Goal: Information Seeking & Learning: Learn about a topic

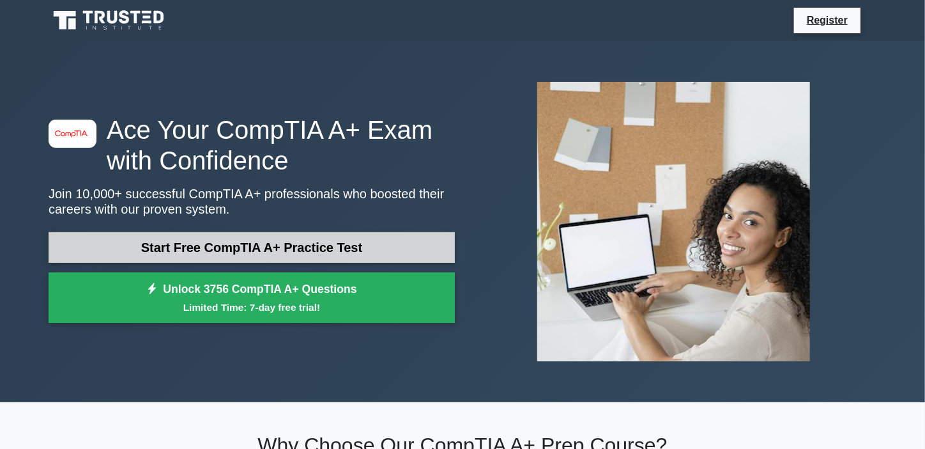
click at [327, 236] on link "Start Free CompTIA A+ Practice Test" at bounding box center [252, 247] width 406 height 31
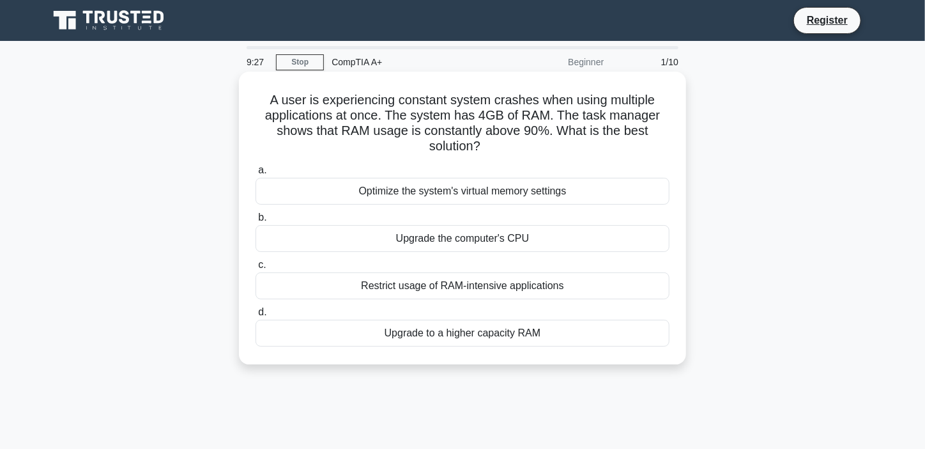
click at [405, 284] on div "Restrict usage of RAM-intensive applications" at bounding box center [463, 285] width 414 height 27
click at [256, 269] on input "c. Restrict usage of RAM-intensive applications" at bounding box center [256, 265] width 0 height 8
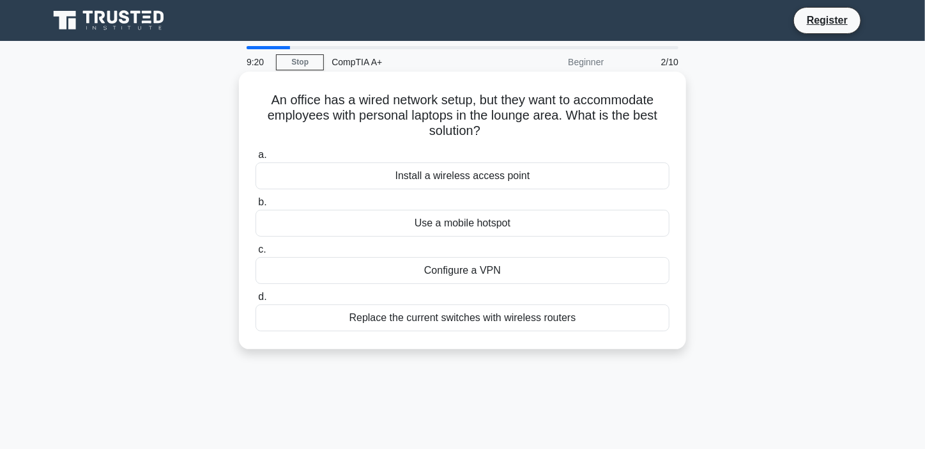
click at [364, 134] on h5 "An office has a wired network setup, but they want to accommodate employees wit…" at bounding box center [462, 115] width 417 height 47
click at [492, 172] on div "Install a wireless access point" at bounding box center [463, 175] width 414 height 27
click at [256, 159] on input "a. Install a wireless access point" at bounding box center [256, 155] width 0 height 8
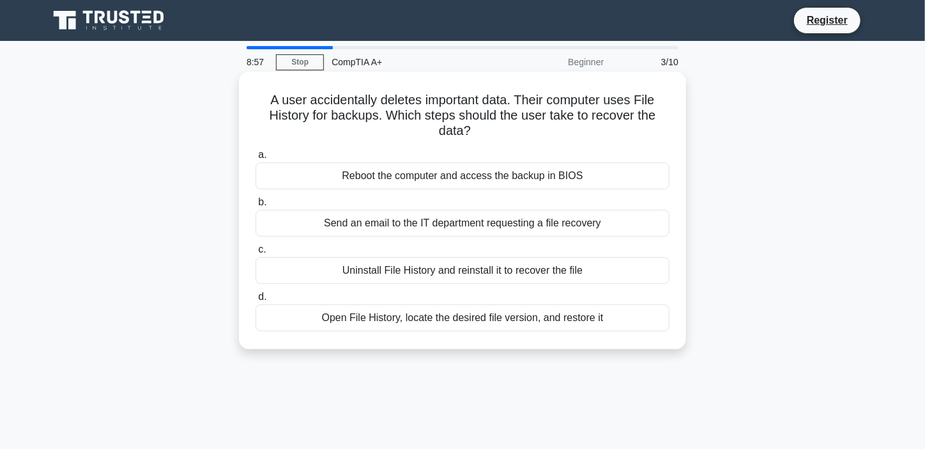
click at [345, 125] on h5 "A user accidentally deletes important data. Their computer uses File History fo…" at bounding box center [462, 115] width 417 height 47
click at [342, 130] on h5 "A user accidentally deletes important data. Their computer uses File History fo…" at bounding box center [462, 115] width 417 height 47
click at [396, 170] on div "Reboot the computer and access the backup in BIOS" at bounding box center [463, 175] width 414 height 27
click at [256, 159] on input "a. Reboot the computer and access the backup in BIOS" at bounding box center [256, 155] width 0 height 8
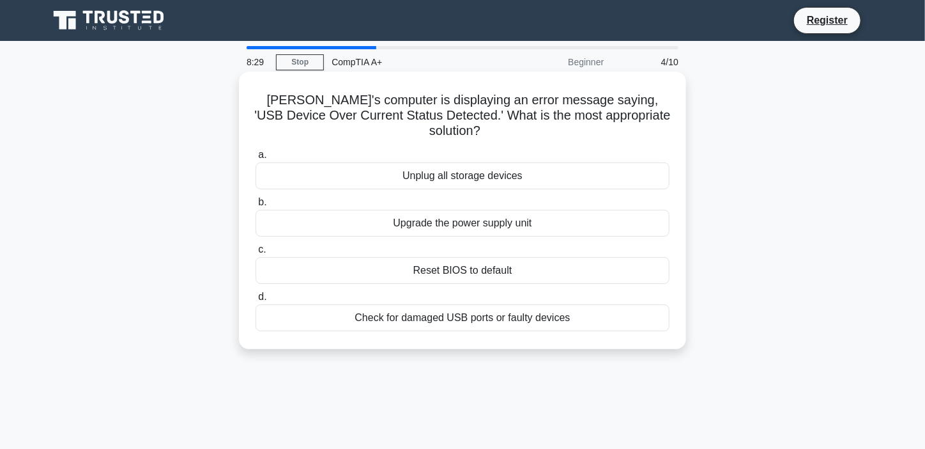
click at [355, 144] on div "a. Unplug all storage devices b. Upgrade the power supply unit c. d." at bounding box center [462, 238] width 429 height 189
click at [462, 308] on div "Check for damaged USB ports or faulty devices" at bounding box center [463, 317] width 414 height 27
click at [256, 301] on input "d. Check for damaged USB ports or faulty devices" at bounding box center [256, 297] width 0 height 8
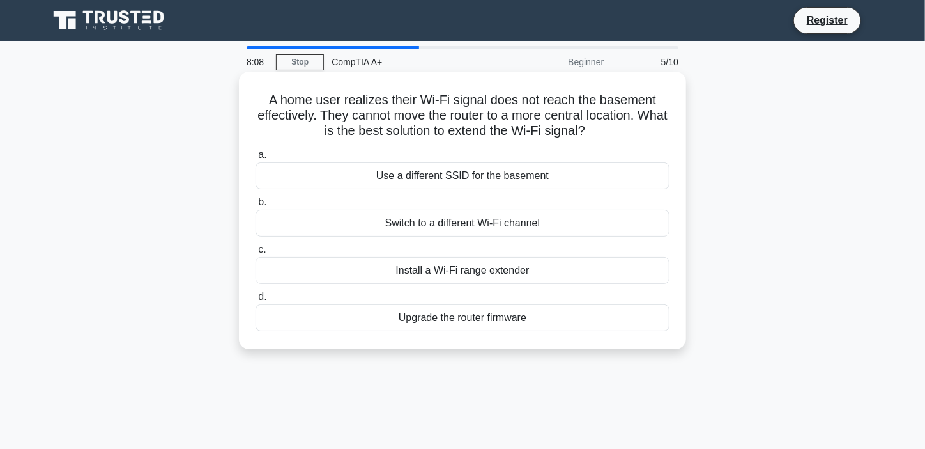
click at [368, 242] on label "c. Install a Wi-Fi range extender" at bounding box center [463, 263] width 414 height 42
click at [256, 245] on input "c. Install a Wi-Fi range extender" at bounding box center [256, 249] width 0 height 8
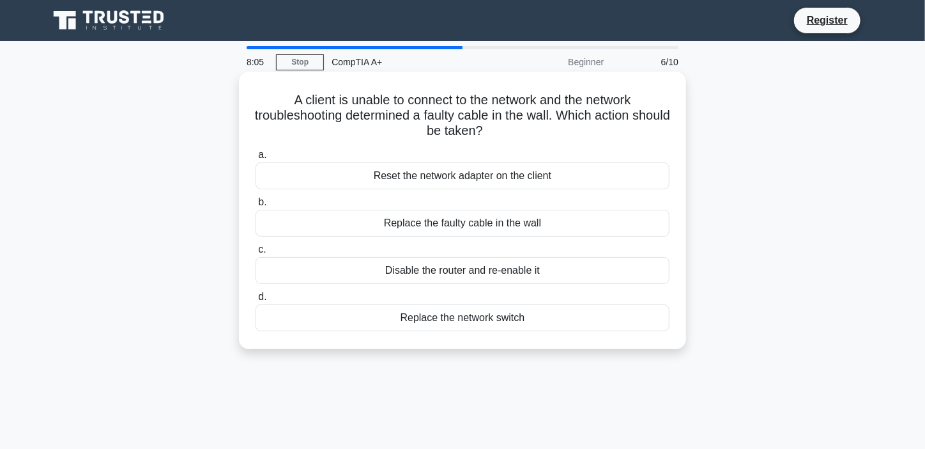
click at [368, 247] on label "c. Disable the router and re-enable it" at bounding box center [463, 263] width 414 height 42
click at [256, 247] on input "c. Disable the router and re-enable it" at bounding box center [256, 249] width 0 height 8
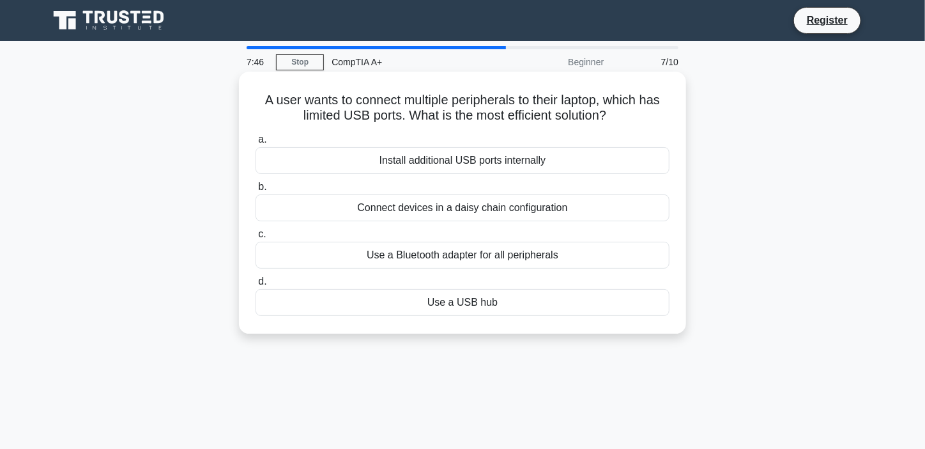
click at [456, 305] on div "Use a USB hub" at bounding box center [463, 302] width 414 height 27
click at [256, 286] on input "d. Use a USB hub" at bounding box center [256, 281] width 0 height 8
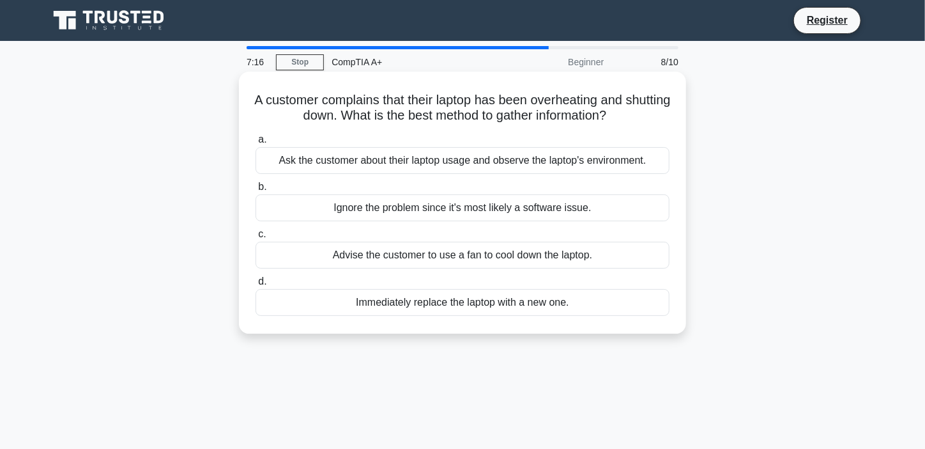
click at [482, 250] on div "Advise the customer to use a fan to cool down the laptop." at bounding box center [463, 255] width 414 height 27
click at [256, 238] on input "c. Advise the customer to use a fan to cool down the laptop." at bounding box center [256, 234] width 0 height 8
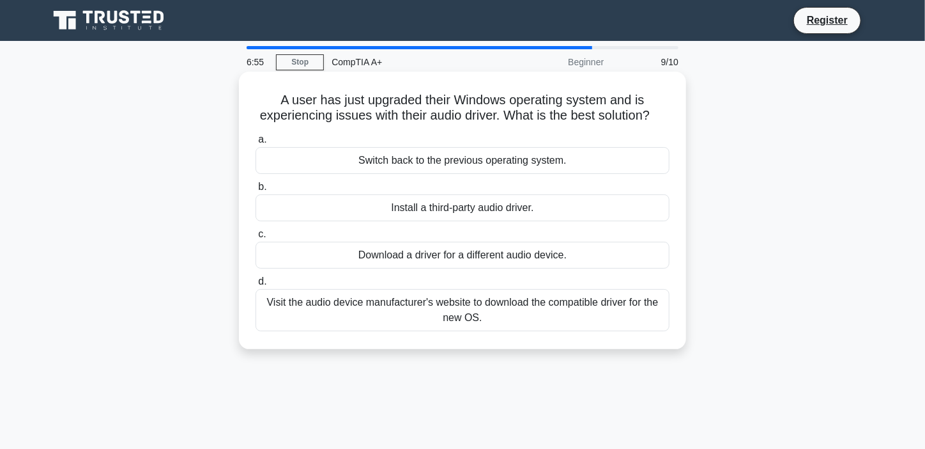
click at [533, 268] on div "Download a driver for a different audio device." at bounding box center [463, 255] width 414 height 27
click at [256, 238] on input "c. Download a driver for a different audio device." at bounding box center [256, 234] width 0 height 8
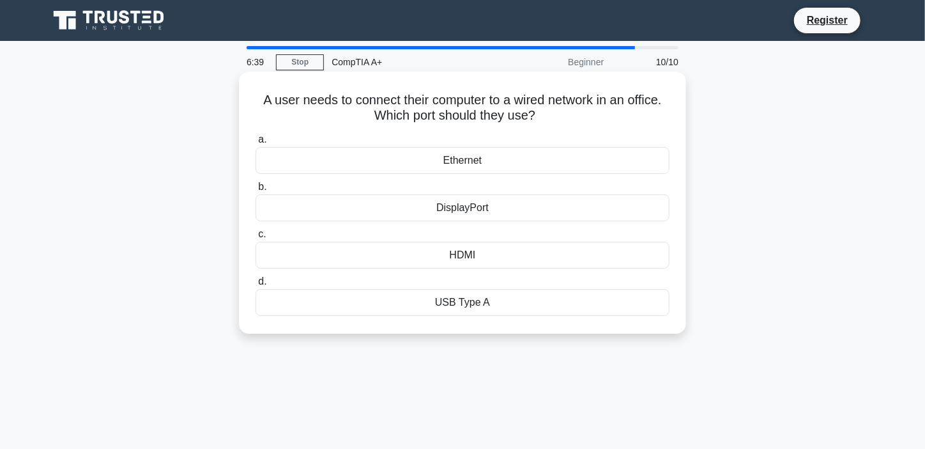
click at [466, 254] on div "HDMI" at bounding box center [463, 255] width 414 height 27
click at [256, 238] on input "c. HDMI" at bounding box center [256, 234] width 0 height 8
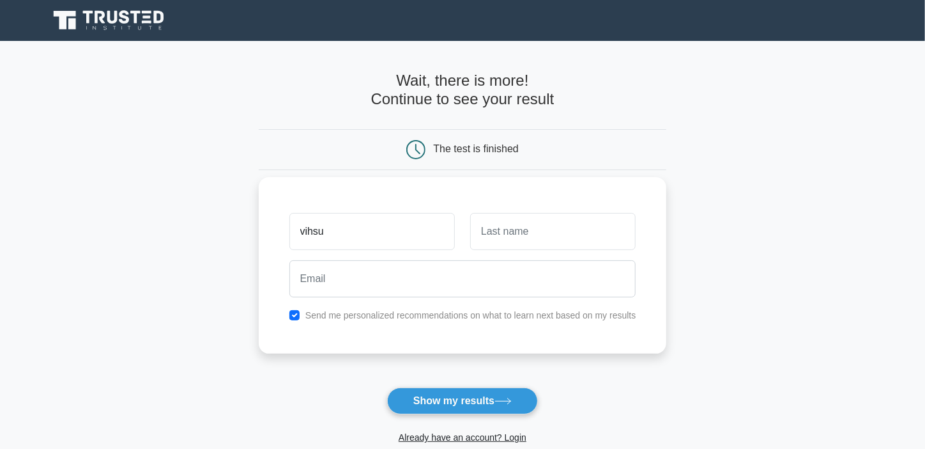
type input "vihsu"
click at [525, 234] on input "text" at bounding box center [552, 231] width 165 height 37
type input "ejj"
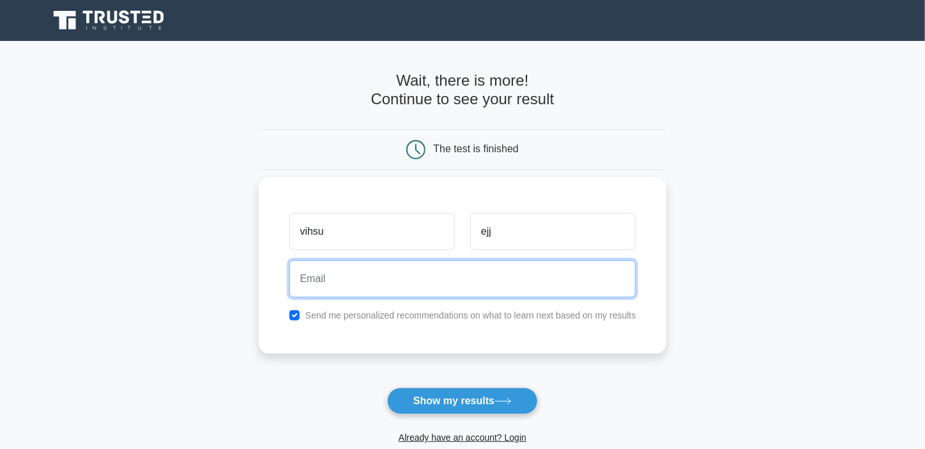
click at [378, 279] on input "email" at bounding box center [462, 278] width 347 height 37
type input "e"
click at [378, 279] on input "email" at bounding box center [462, 278] width 347 height 37
type input "animotionstudios8@gmail.com"
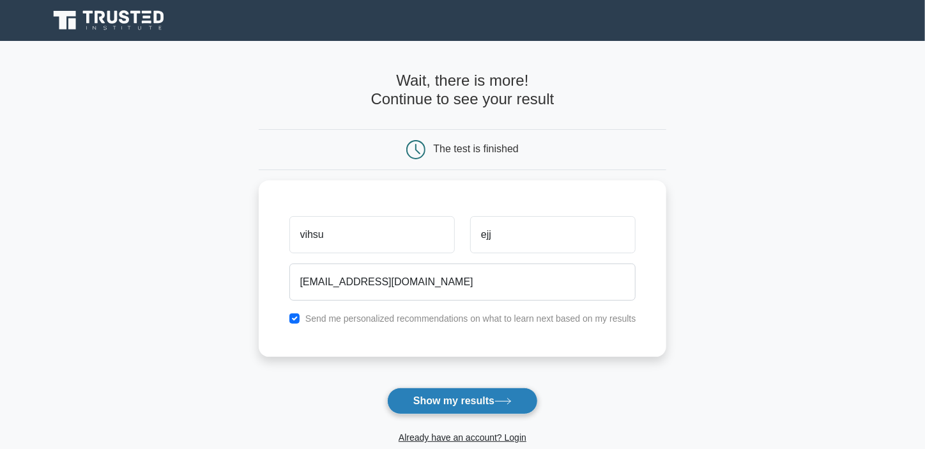
click at [495, 405] on button "Show my results" at bounding box center [462, 400] width 151 height 27
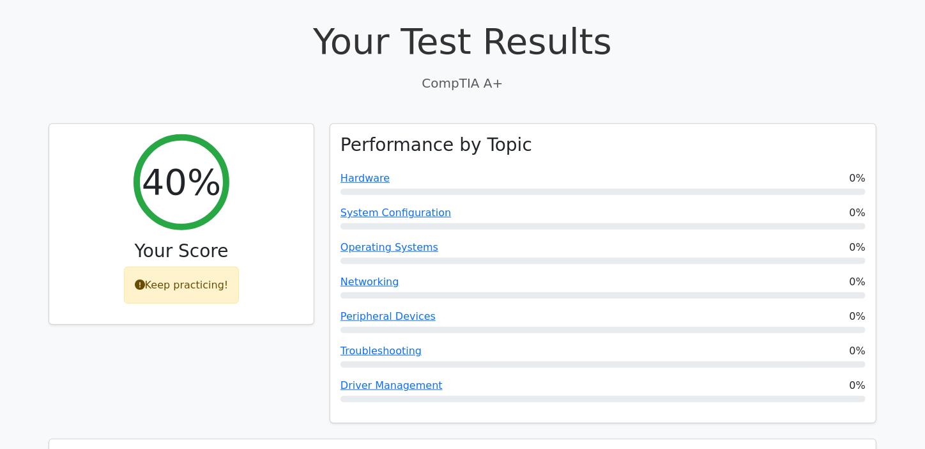
scroll to position [392, 0]
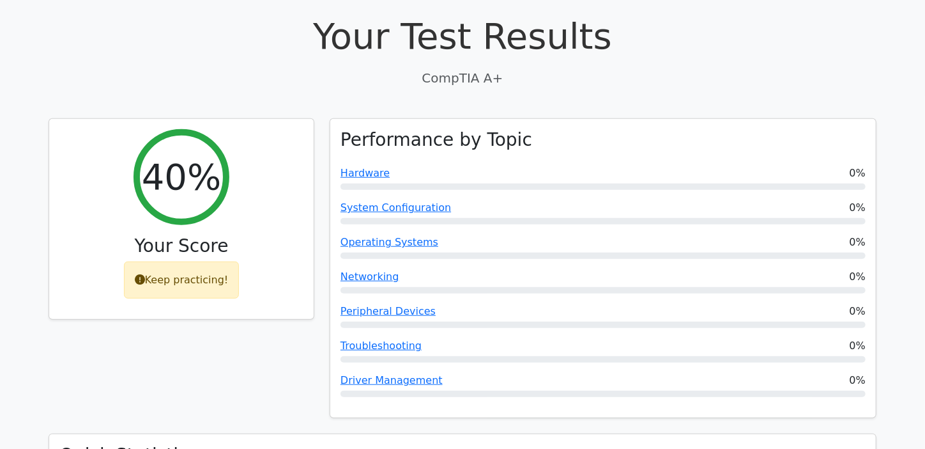
click at [323, 172] on div "Performance by Topic Hardware 0% System Configuration 0% Operating Systems 0% N…" at bounding box center [603, 276] width 562 height 316
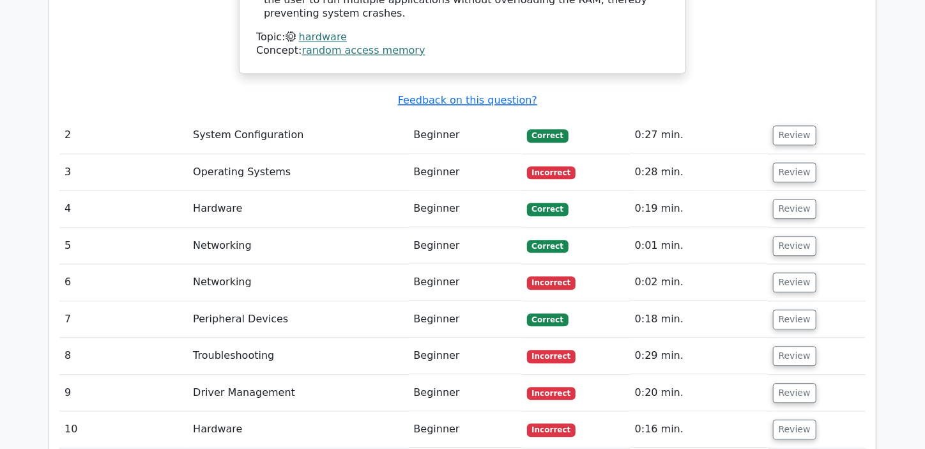
scroll to position [1442, 0]
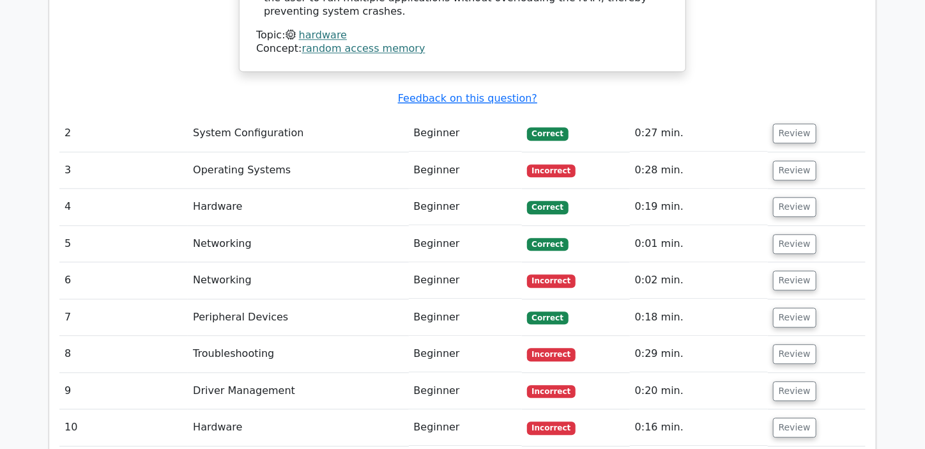
click at [769, 115] on td "Review" at bounding box center [817, 133] width 98 height 36
click at [774, 123] on button "Review" at bounding box center [794, 133] width 43 height 20
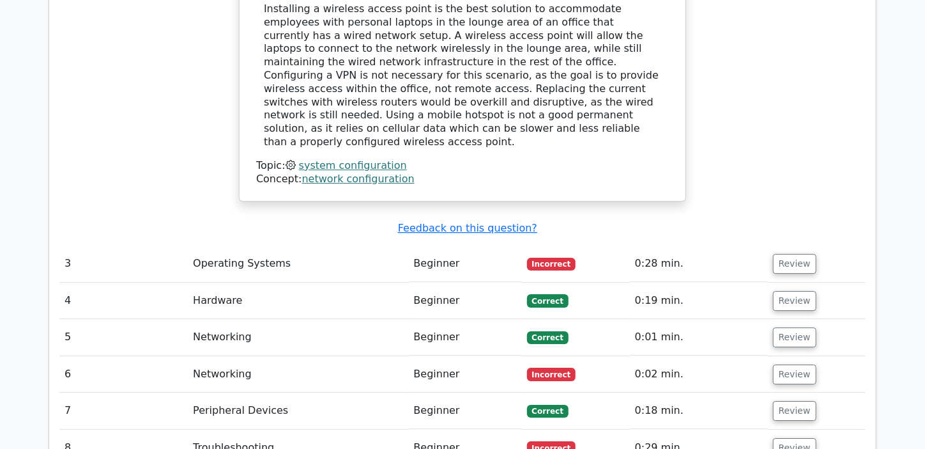
scroll to position [1885, 0]
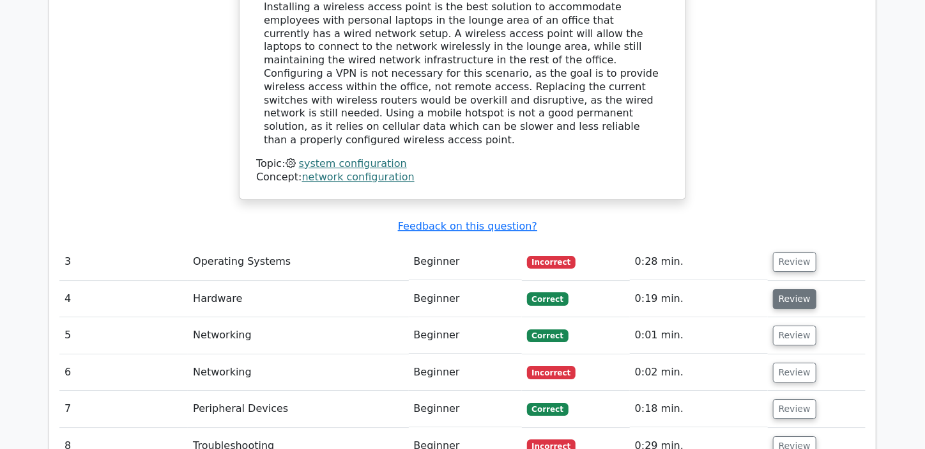
click at [780, 289] on button "Review" at bounding box center [794, 299] width 43 height 20
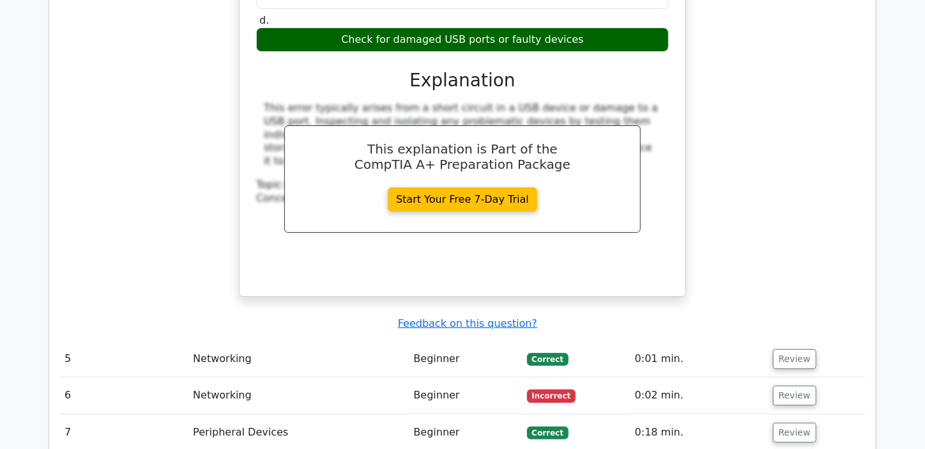
scroll to position [2404, 0]
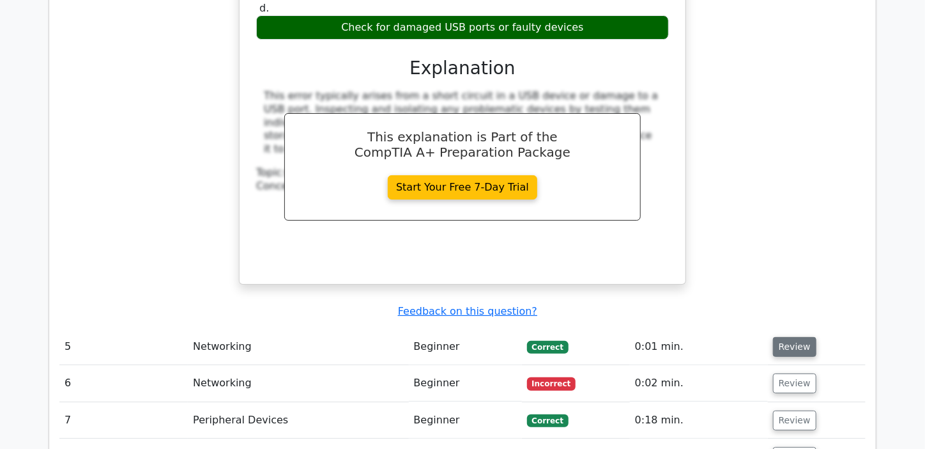
click at [796, 337] on button "Review" at bounding box center [794, 347] width 43 height 20
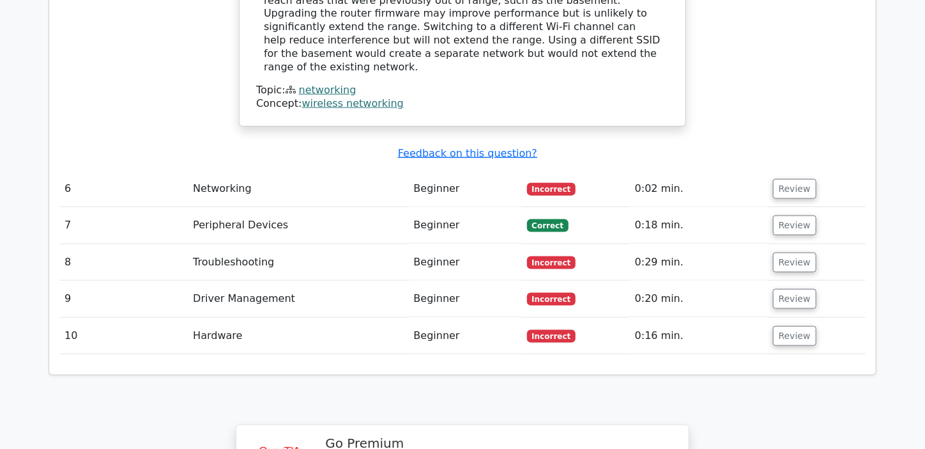
scroll to position [3141, 0]
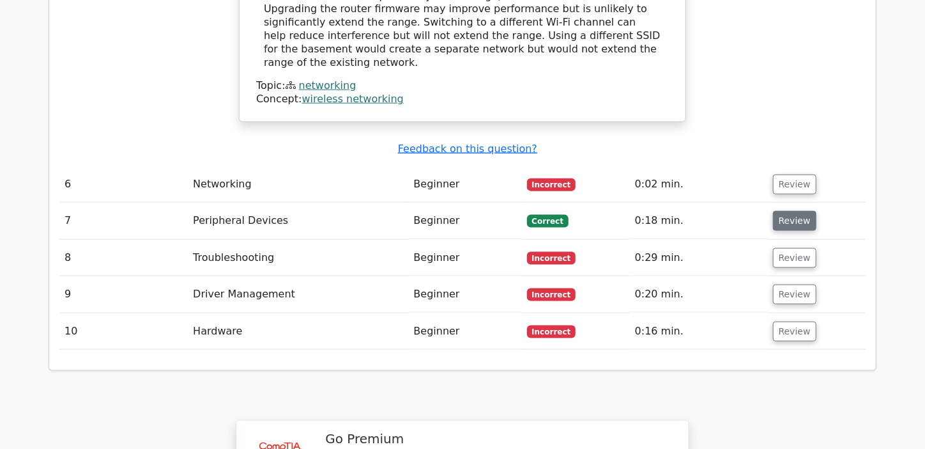
click at [792, 211] on button "Review" at bounding box center [794, 221] width 43 height 20
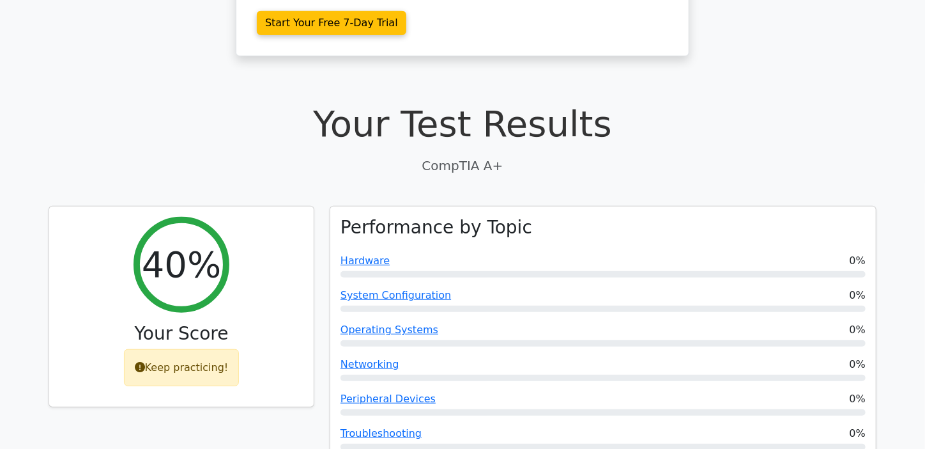
scroll to position [196, 0]
